Goal: Navigation & Orientation: Find specific page/section

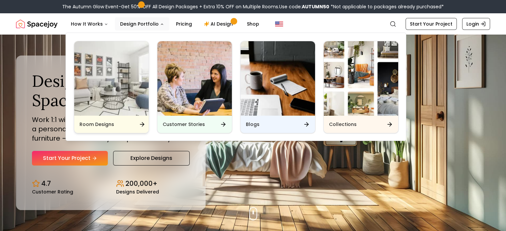
click at [114, 75] on img "Main" at bounding box center [111, 78] width 74 height 74
click at [120, 125] on div "Room Designs" at bounding box center [111, 124] width 74 height 17
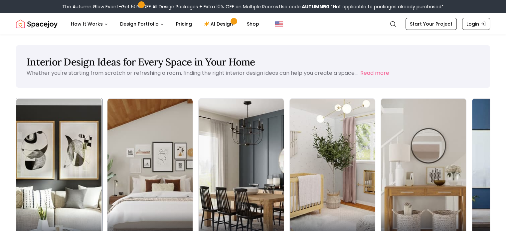
click at [48, 132] on img at bounding box center [58, 174] width 89 height 158
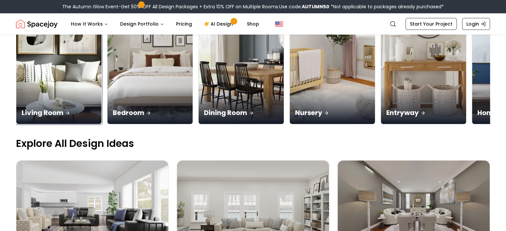
scroll to position [133, 0]
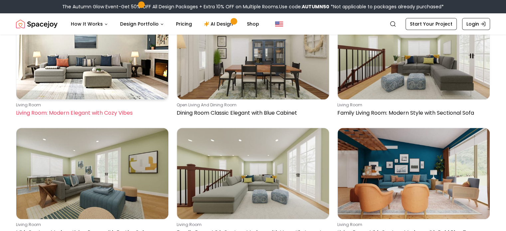
scroll to position [333, 0]
